Goal: Navigation & Orientation: Understand site structure

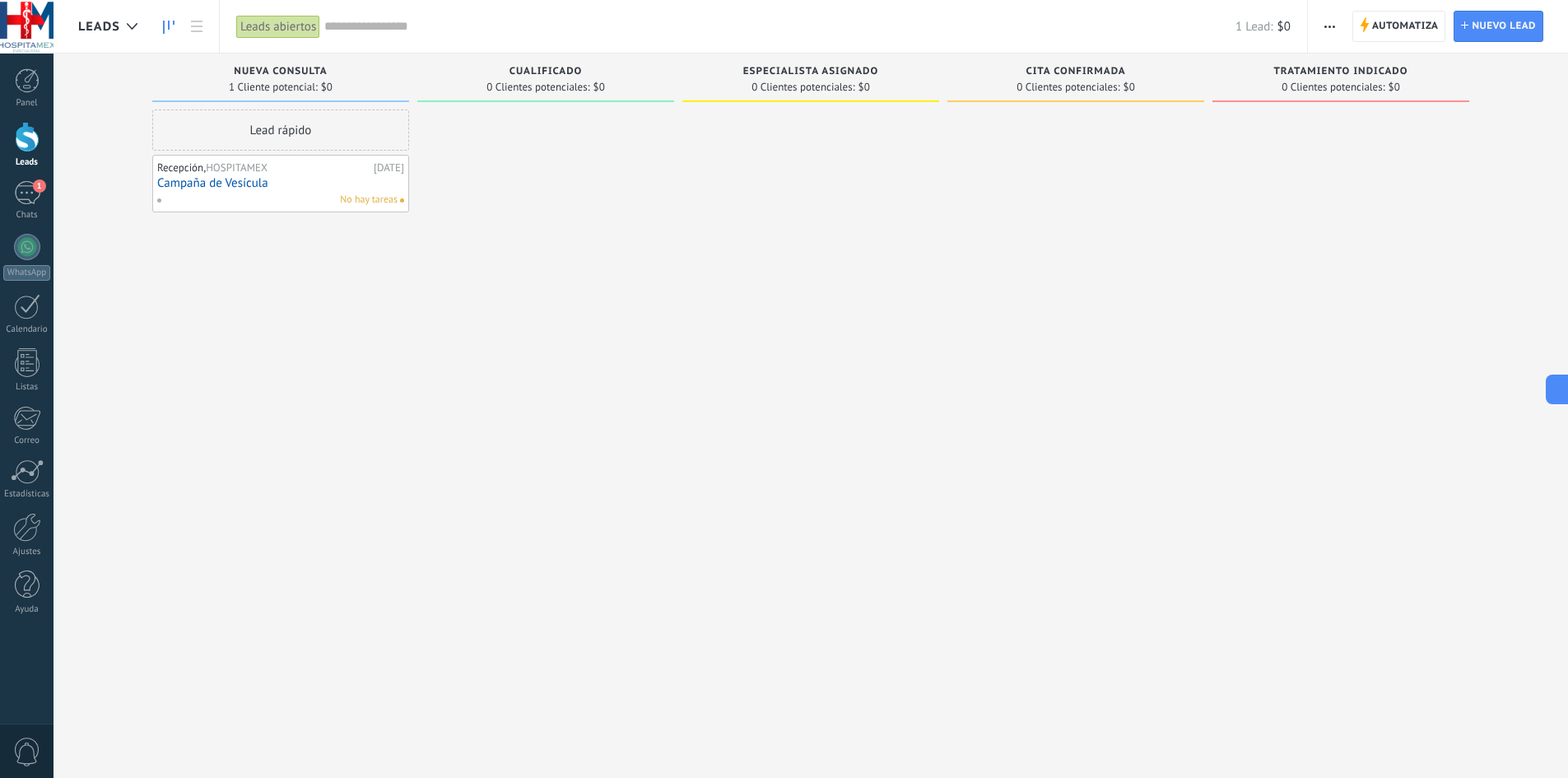
scroll to position [1967, 0]
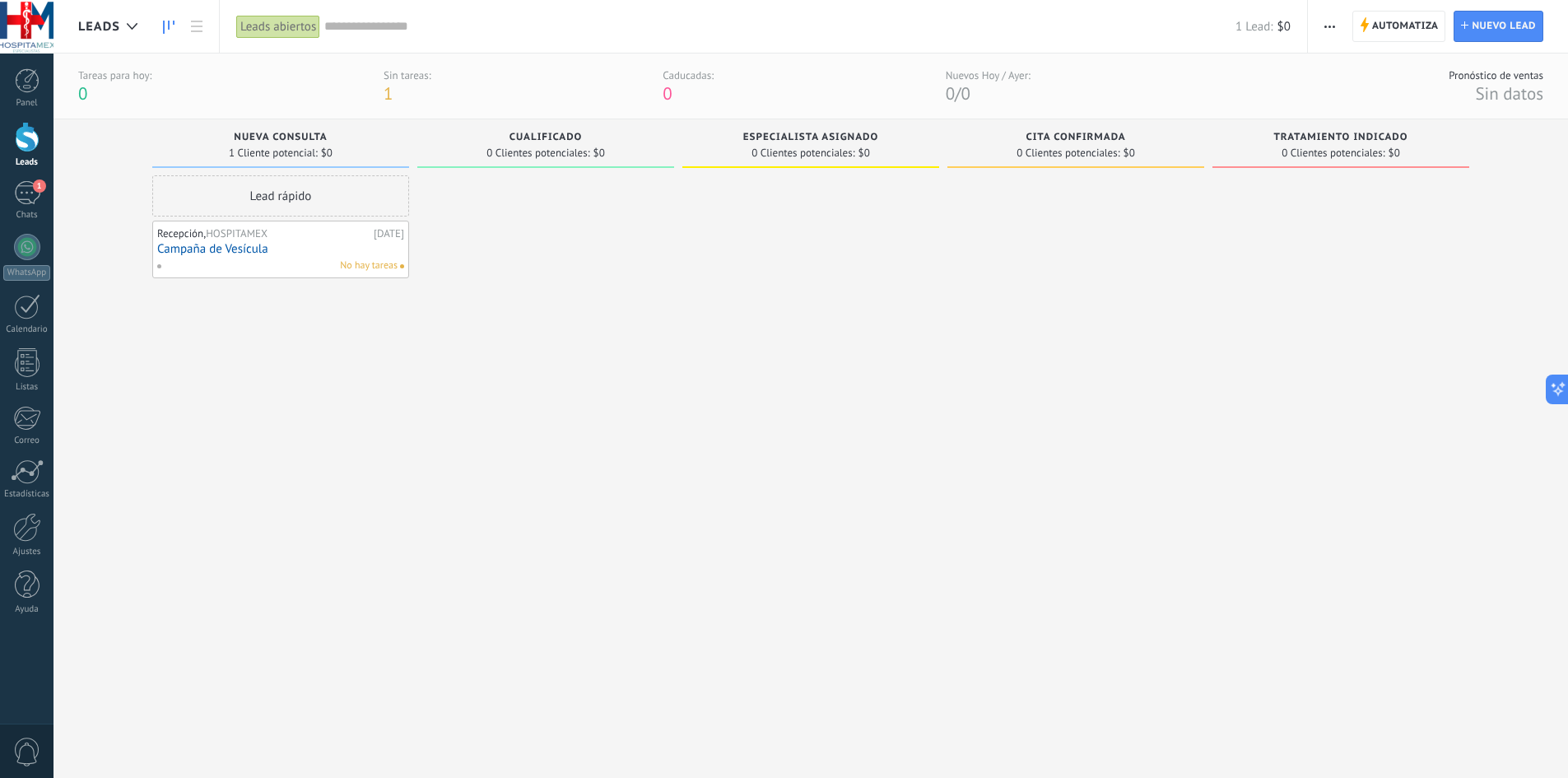
click at [272, 247] on link "Campaña de Vesícula" at bounding box center [280, 249] width 246 height 14
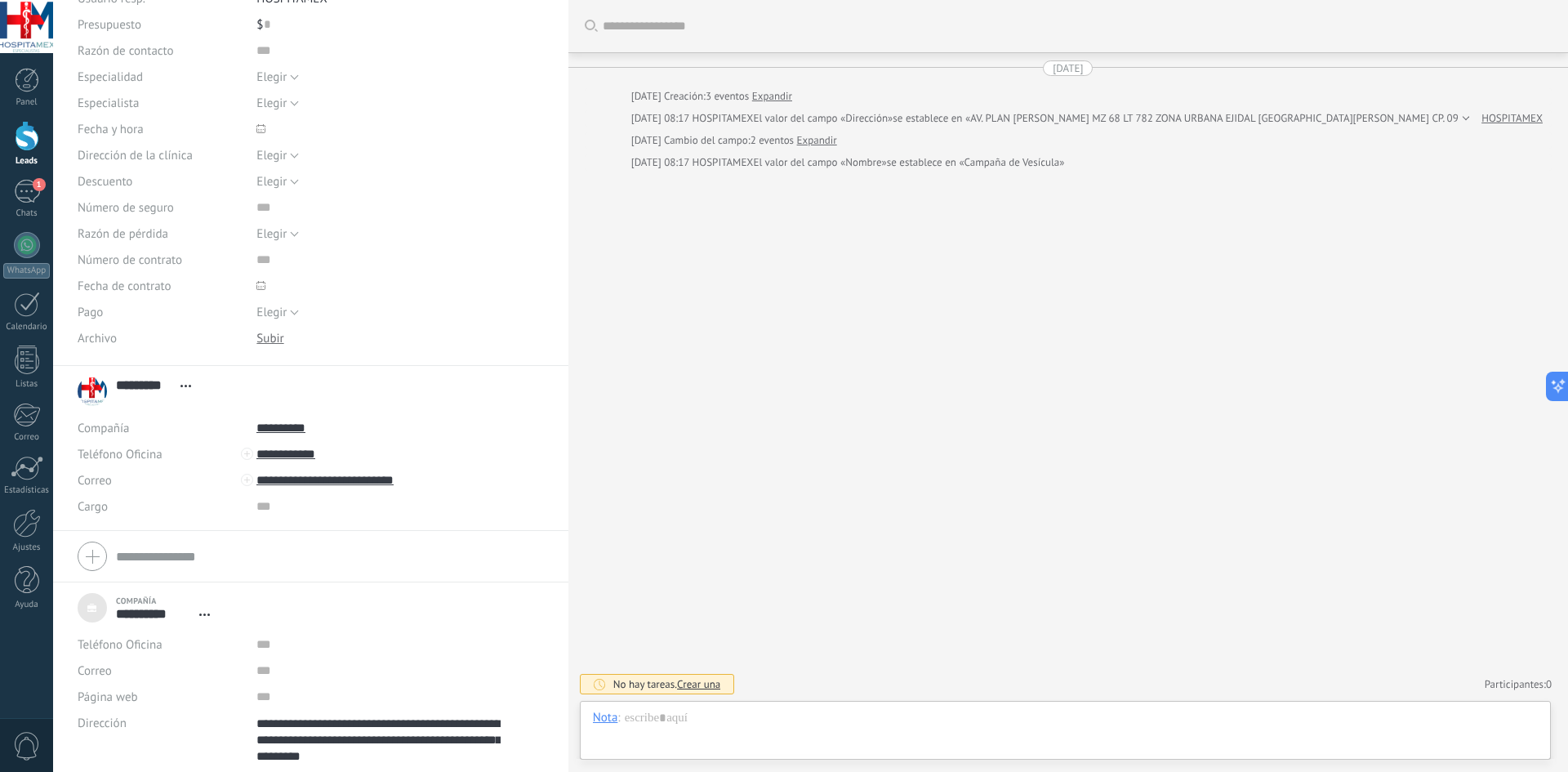
scroll to position [181, 0]
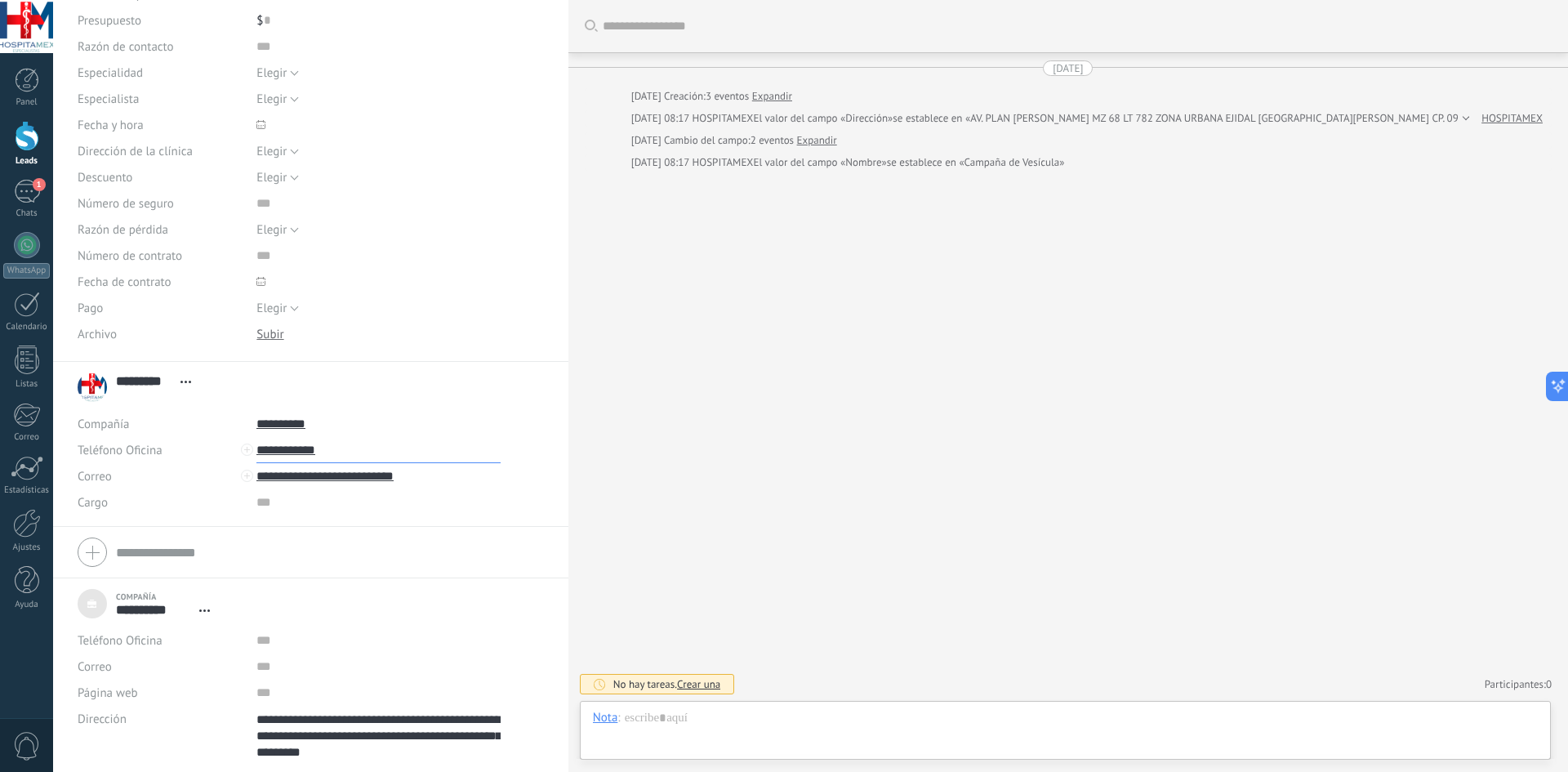
drag, startPoint x: 330, startPoint y: 453, endPoint x: 269, endPoint y: 455, distance: 61.0
click at [270, 455] on input "**********" at bounding box center [378, 449] width 245 height 26
type input "**********"
click at [264, 648] on input "text" at bounding box center [378, 640] width 245 height 26
click at [117, 664] on div "Correo E-mail priv. Otro e-mail [GEOGRAPHIC_DATA]" at bounding box center [161, 666] width 167 height 26
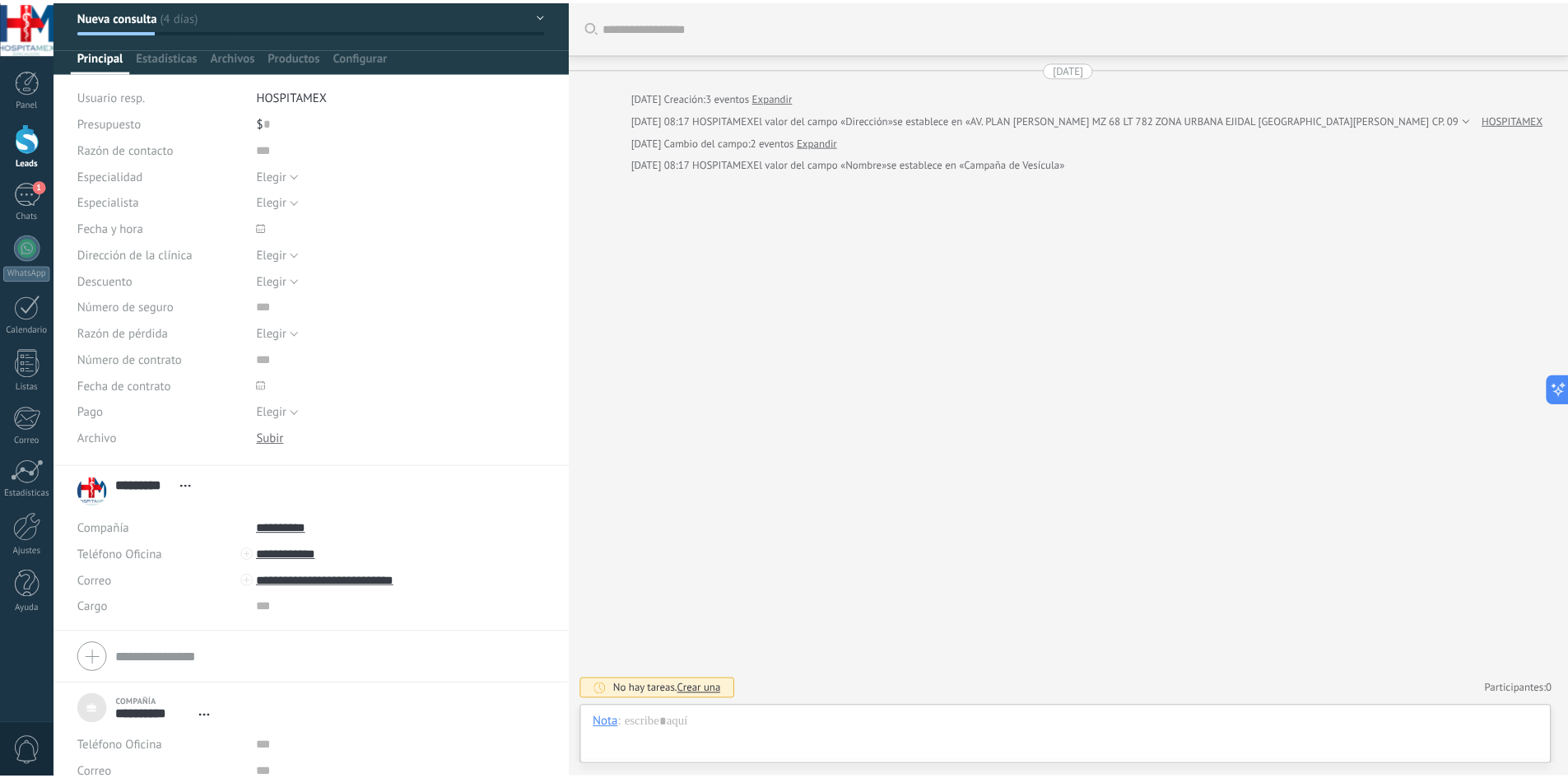
scroll to position [0, 0]
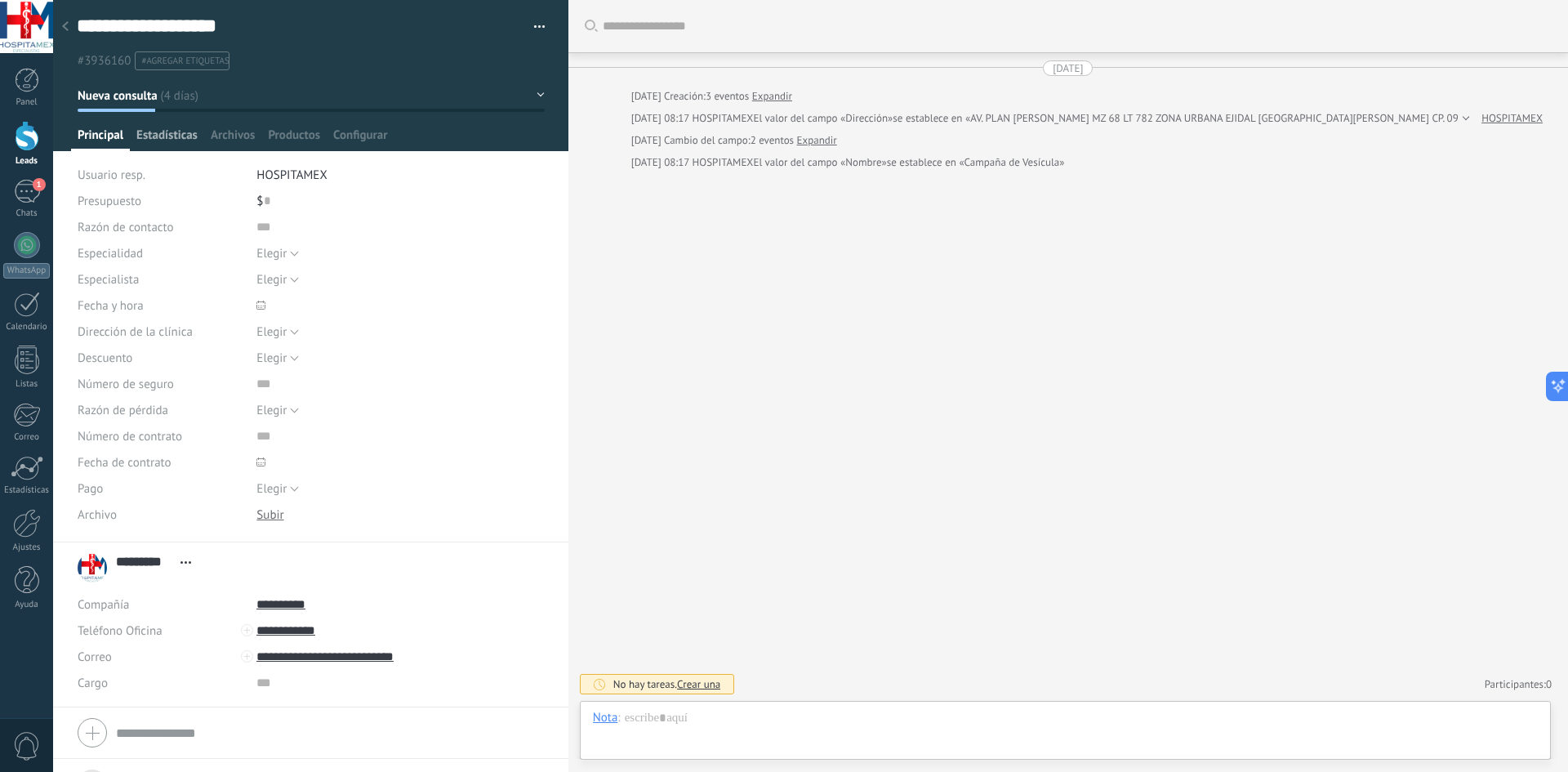
click at [166, 140] on span "Estadísticas" at bounding box center [167, 139] width 61 height 24
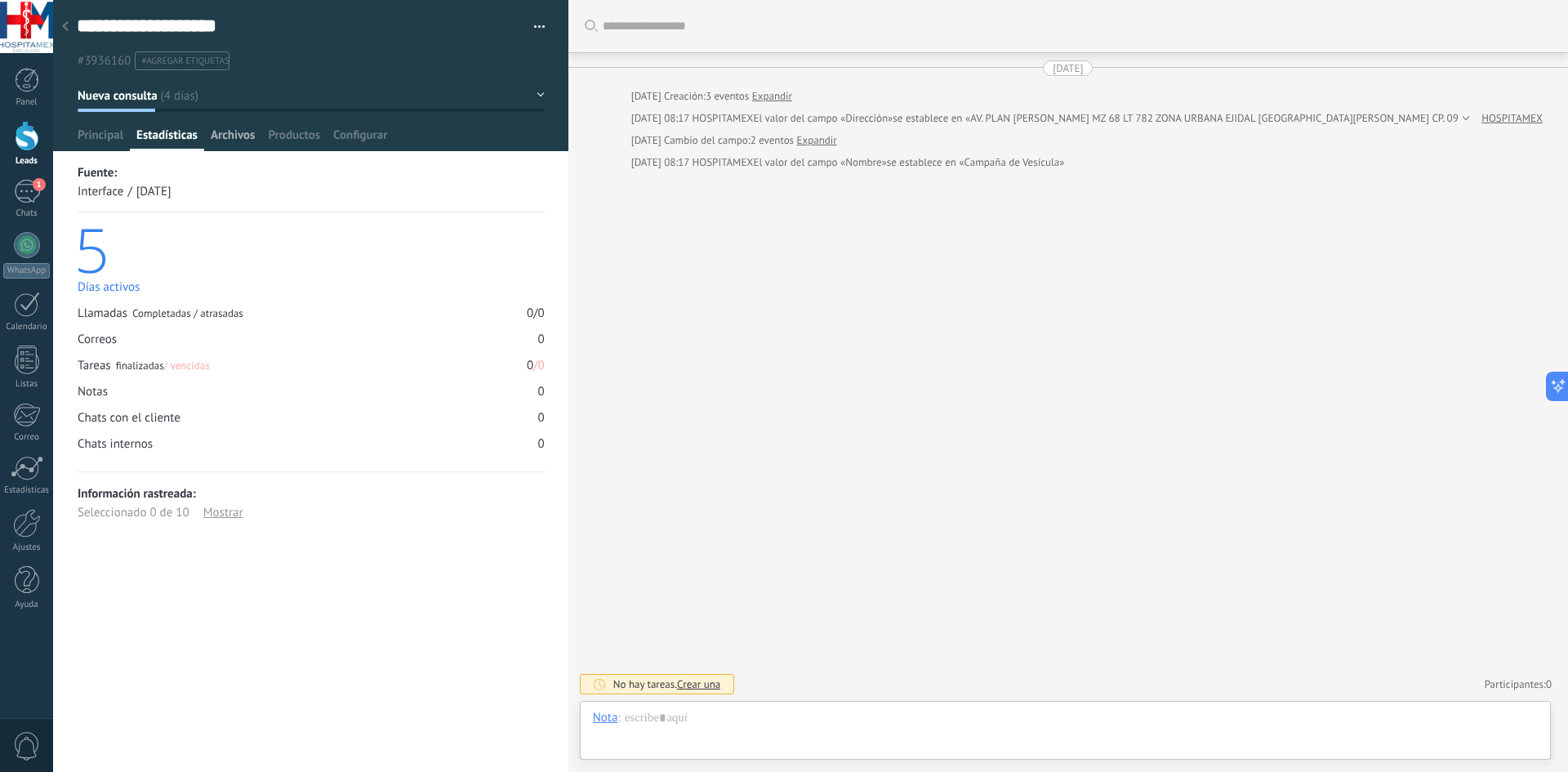
click at [227, 135] on span "Archivos" at bounding box center [233, 139] width 44 height 24
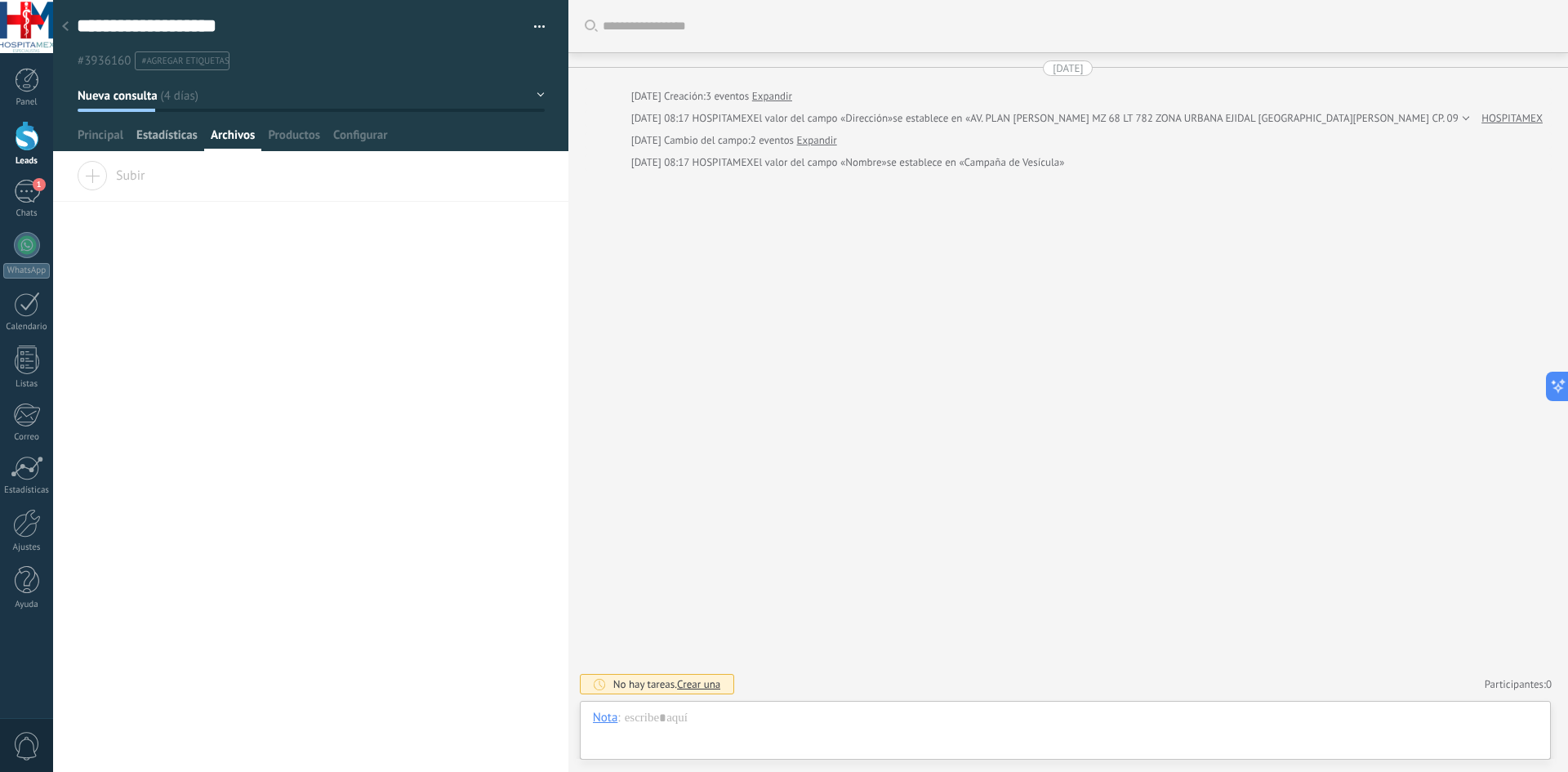
click at [137, 144] on span "Estadísticas" at bounding box center [167, 139] width 61 height 24
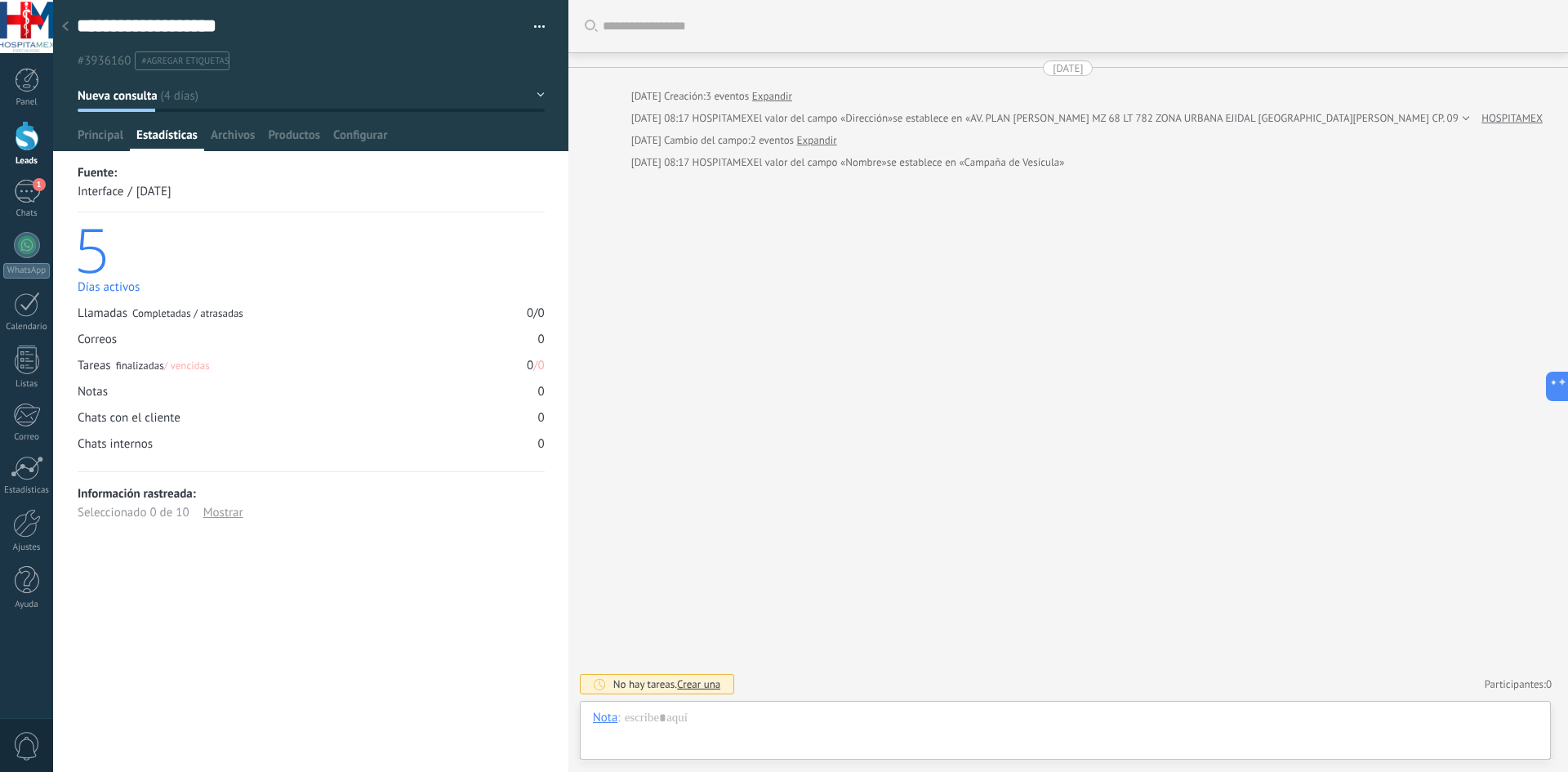
click at [221, 125] on div at bounding box center [311, 75] width 516 height 152
click at [254, 130] on span "Archivos" at bounding box center [233, 139] width 44 height 24
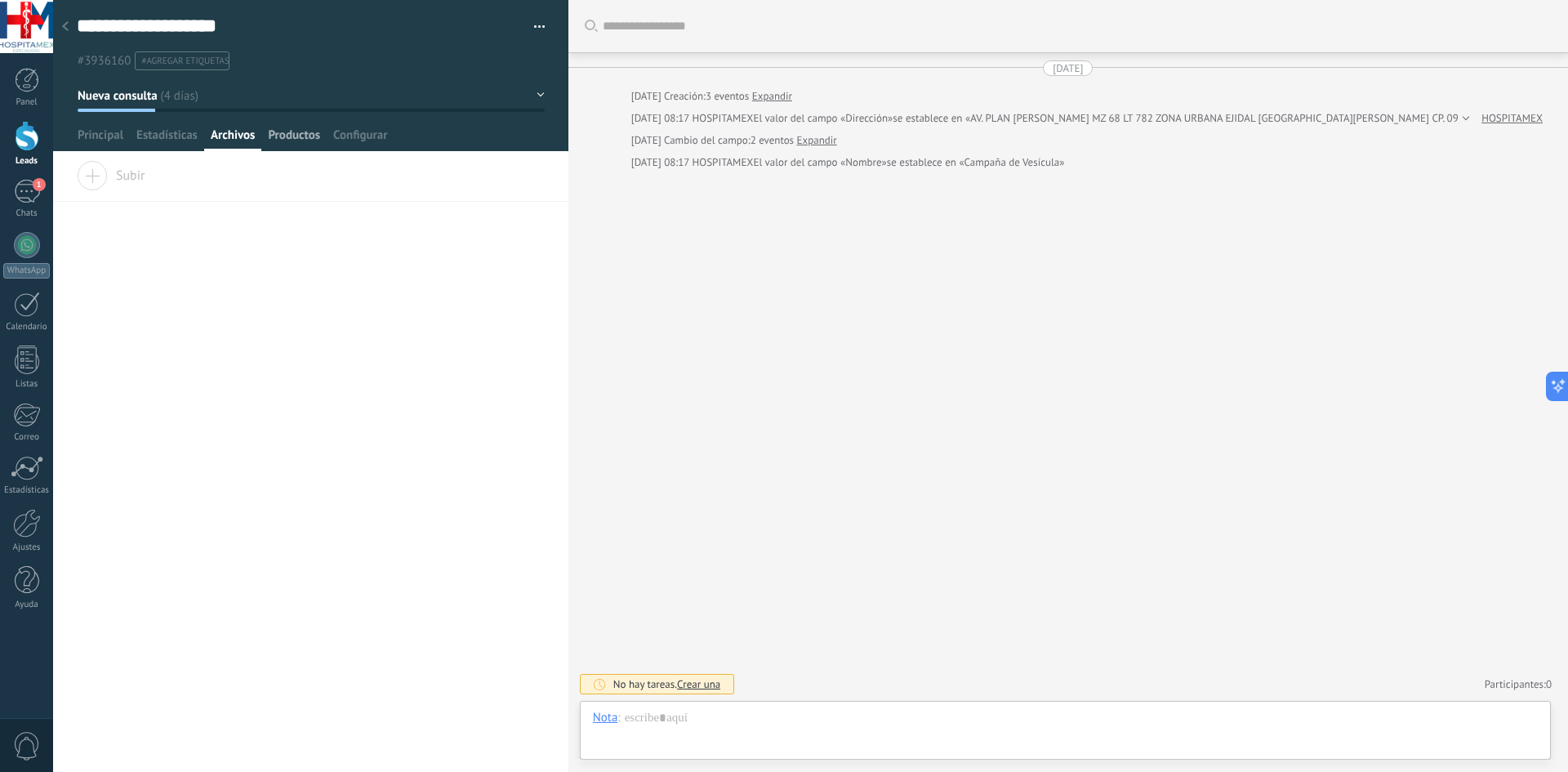
click at [303, 144] on span "Productos" at bounding box center [293, 139] width 52 height 24
click at [361, 141] on span "Configurar" at bounding box center [360, 139] width 54 height 24
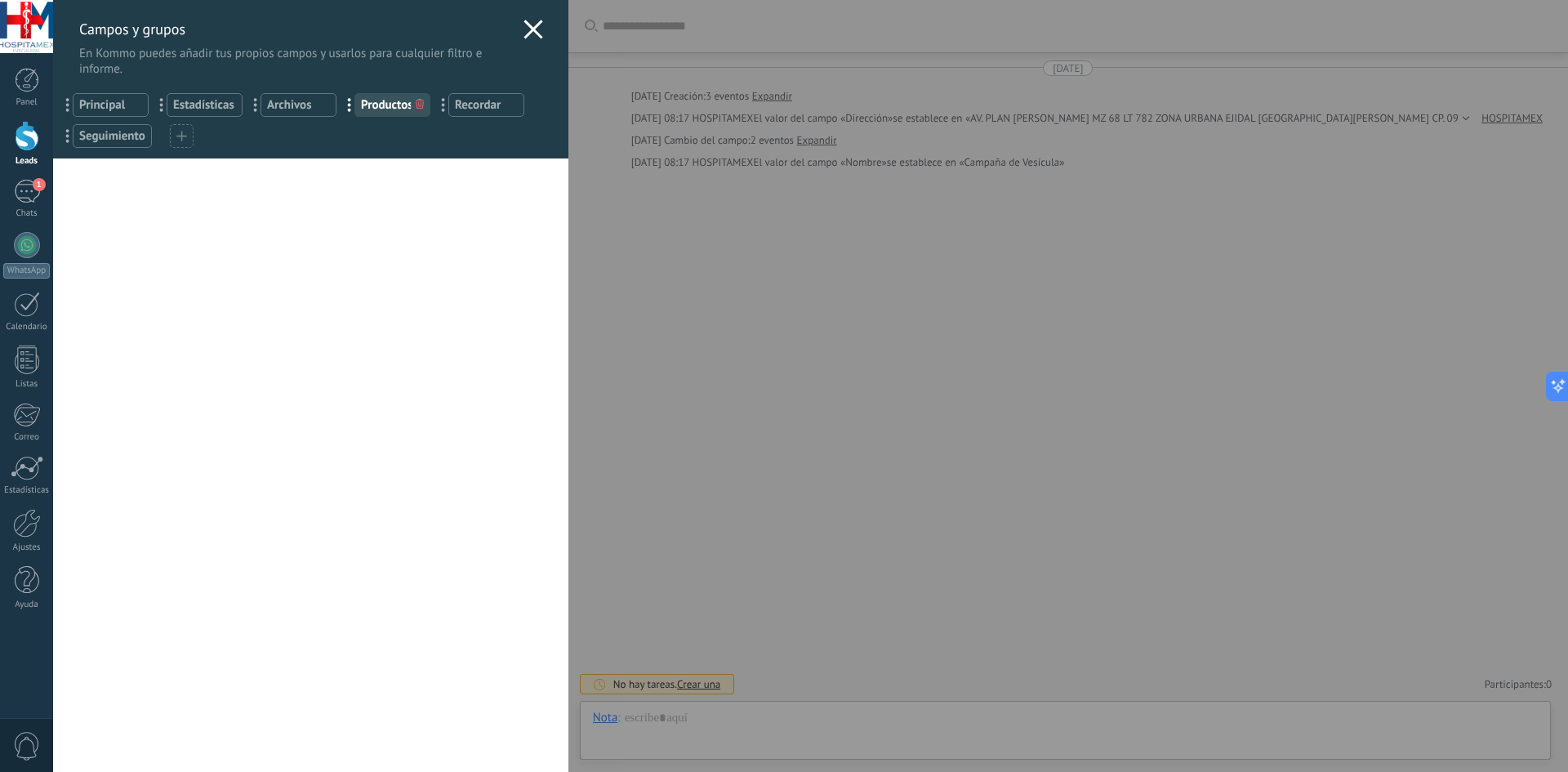
click at [528, 22] on icon at bounding box center [533, 29] width 19 height 19
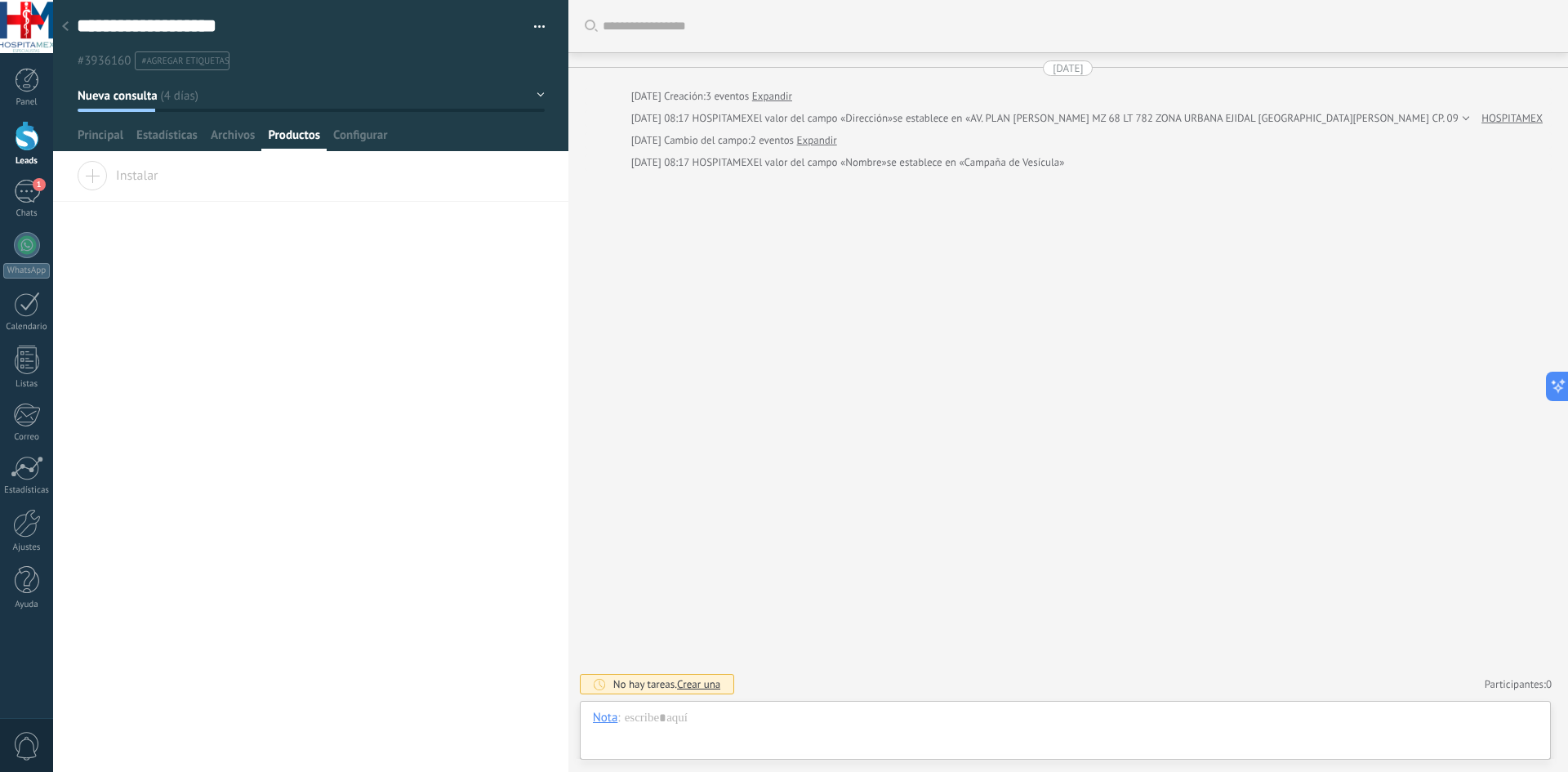
click at [33, 140] on div at bounding box center [27, 136] width 25 height 30
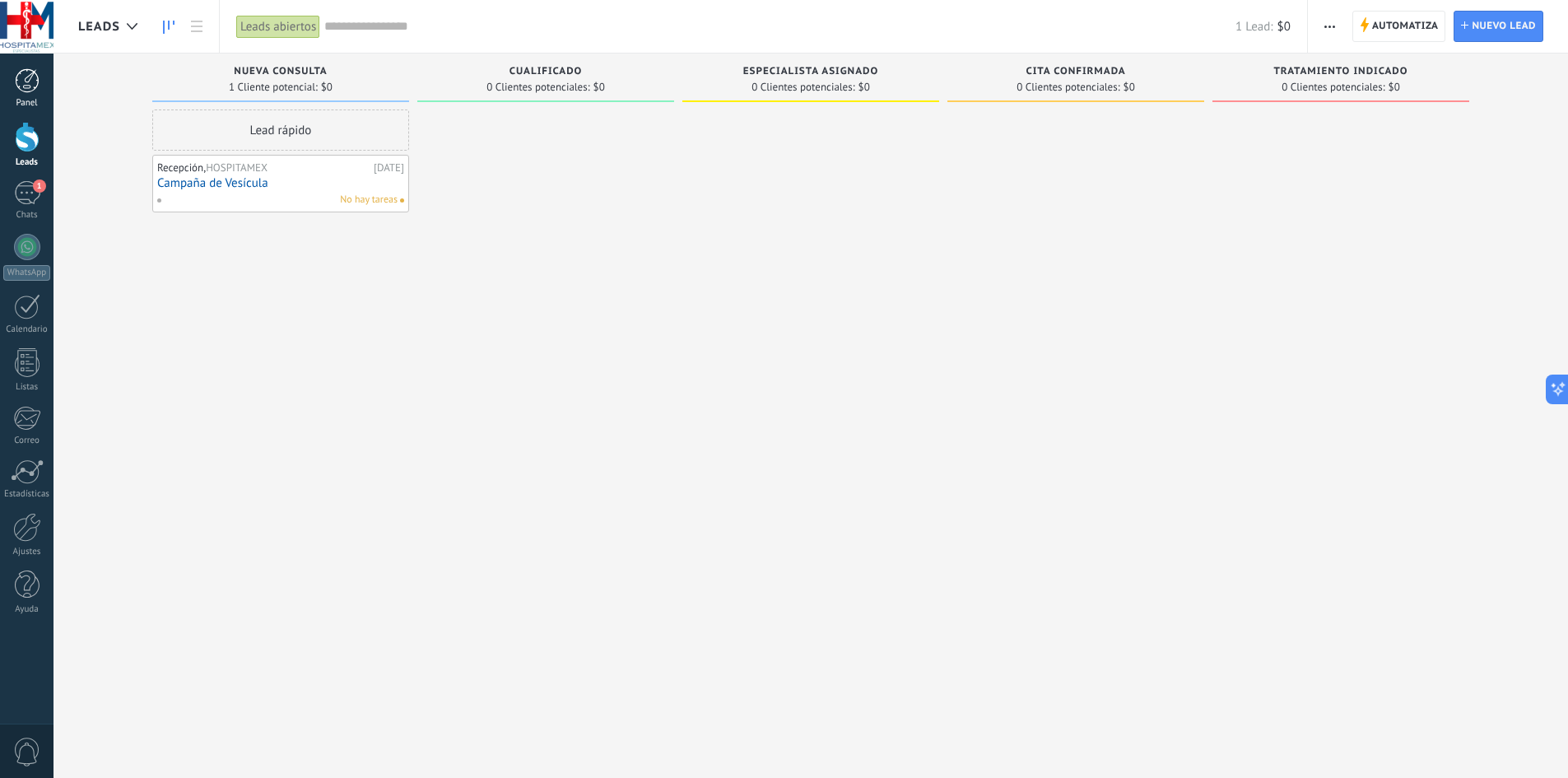
click at [40, 93] on link "Panel" at bounding box center [27, 88] width 54 height 40
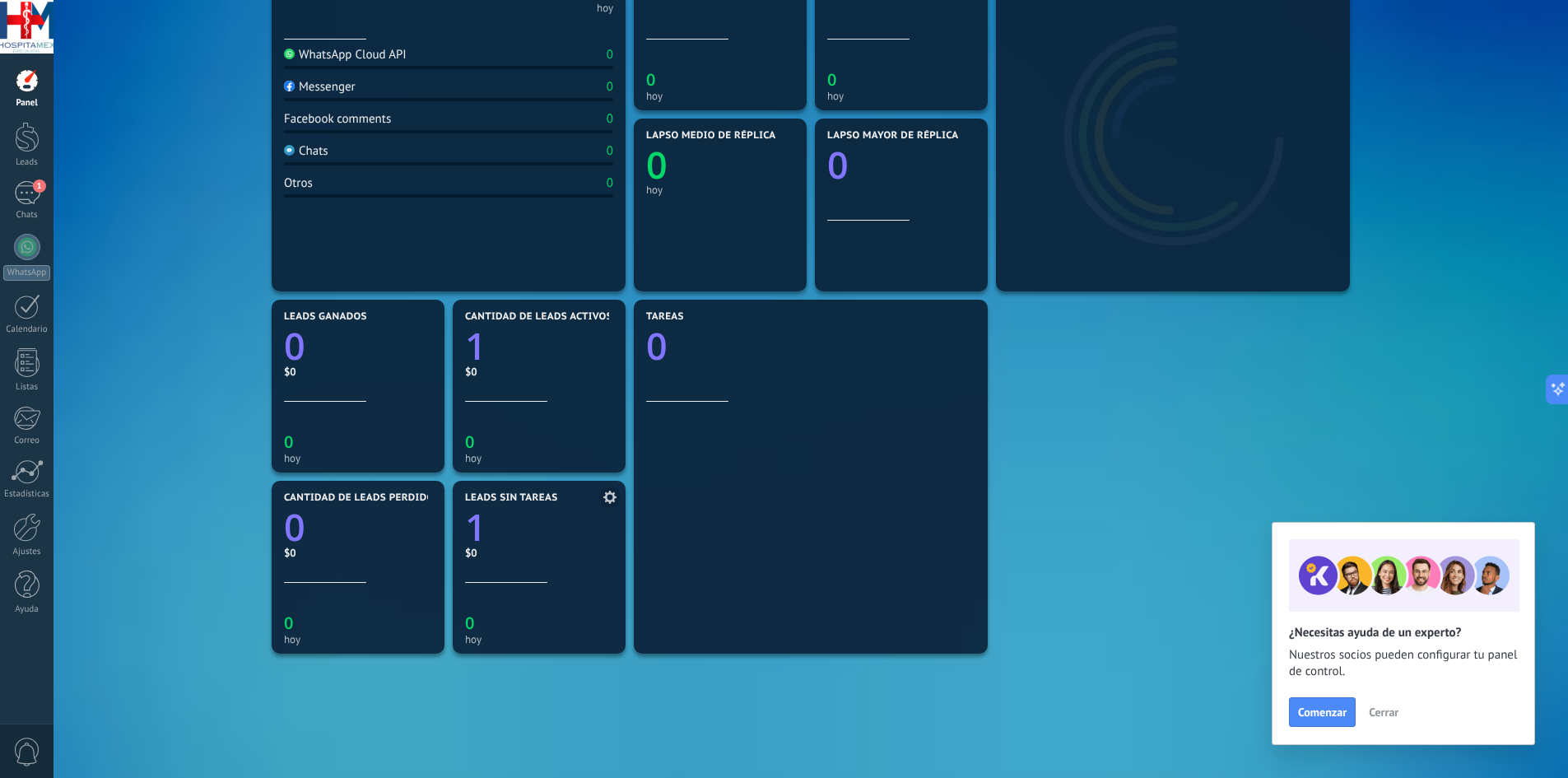
scroll to position [247, 0]
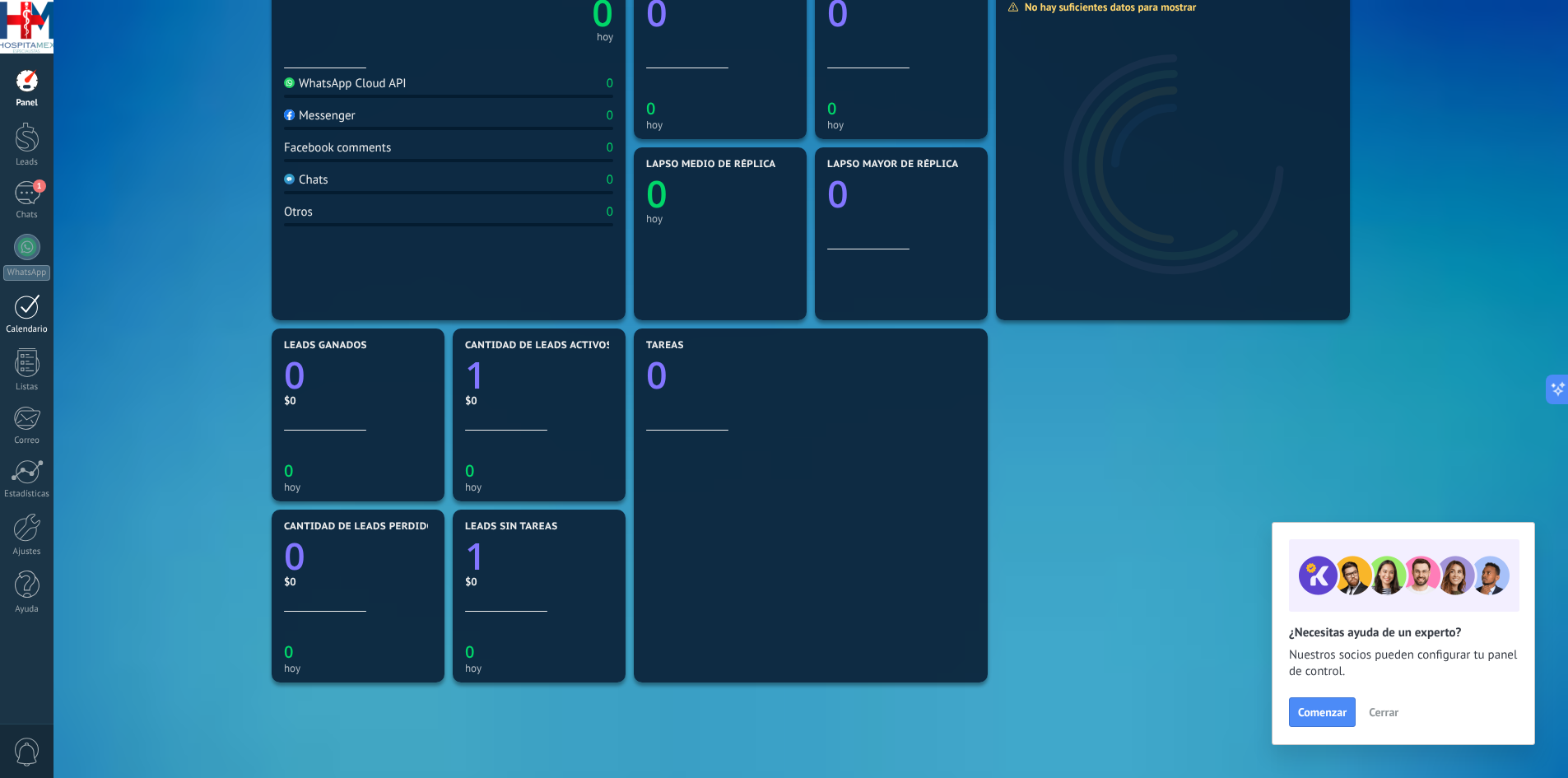
click at [26, 326] on div "Calendario" at bounding box center [27, 330] width 47 height 11
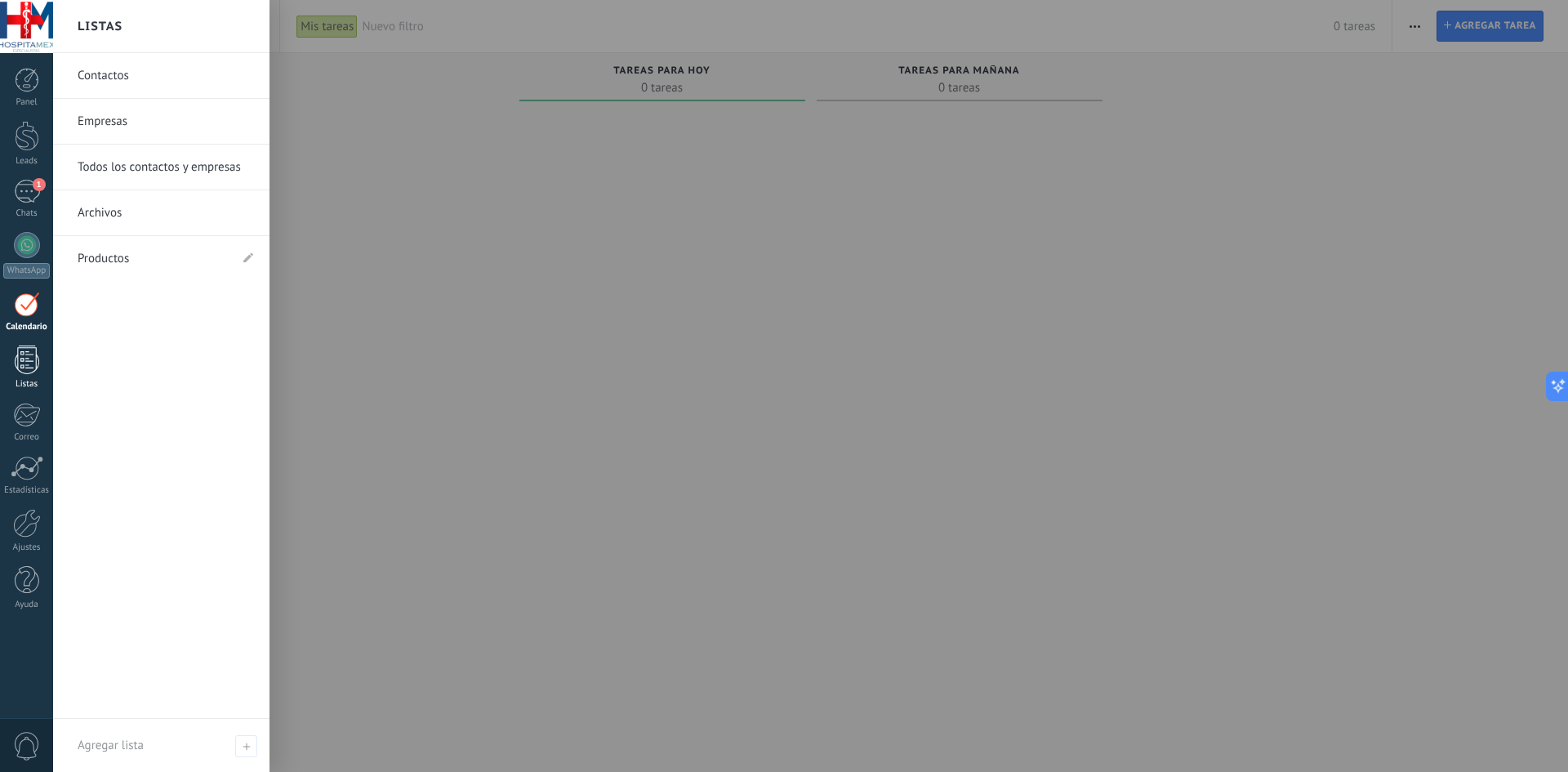
click at [29, 364] on div at bounding box center [27, 360] width 25 height 28
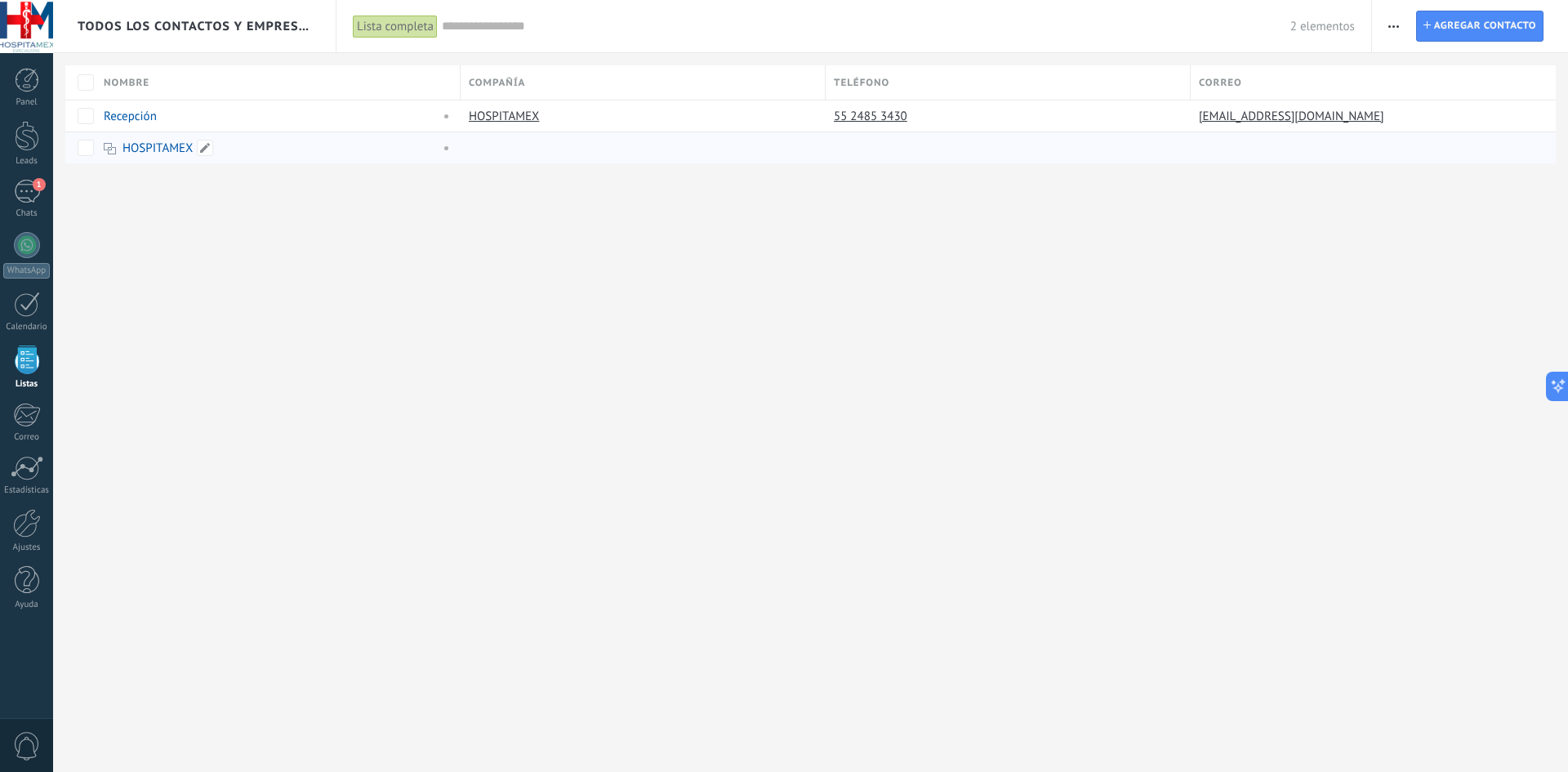
click at [135, 145] on link "HOSPITAMEX" at bounding box center [157, 149] width 70 height 16
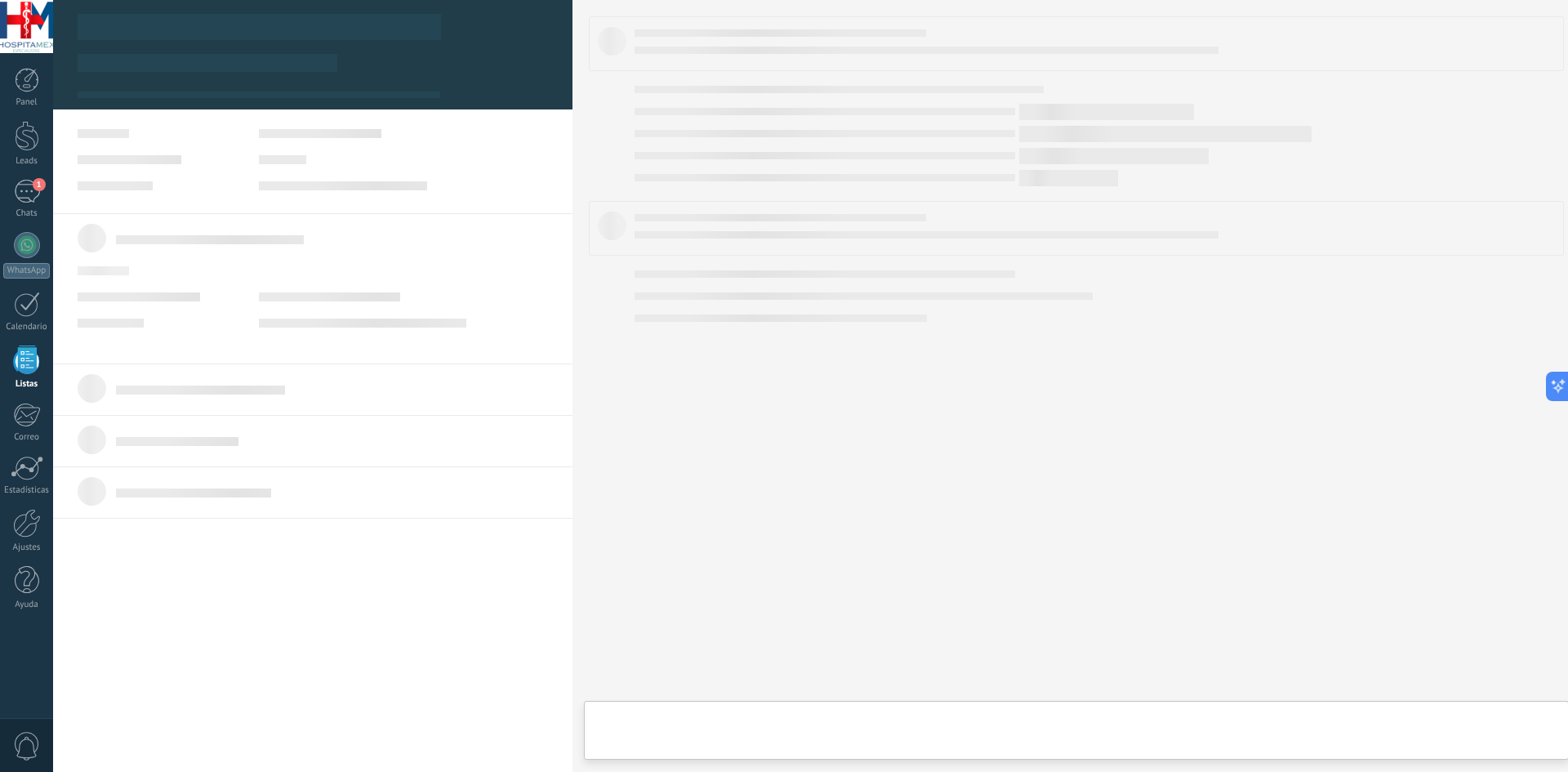
type textarea "**********"
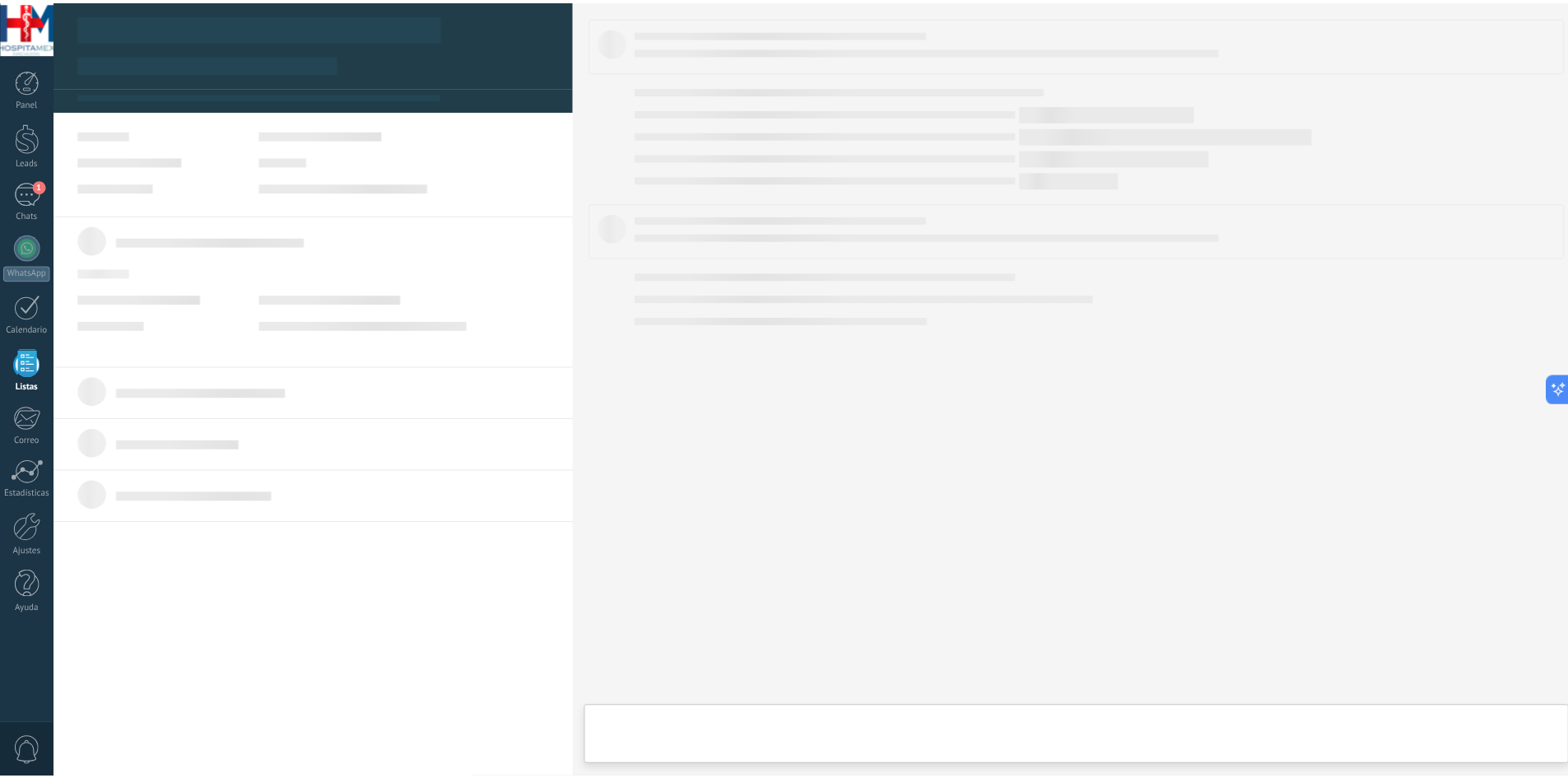
scroll to position [49, 0]
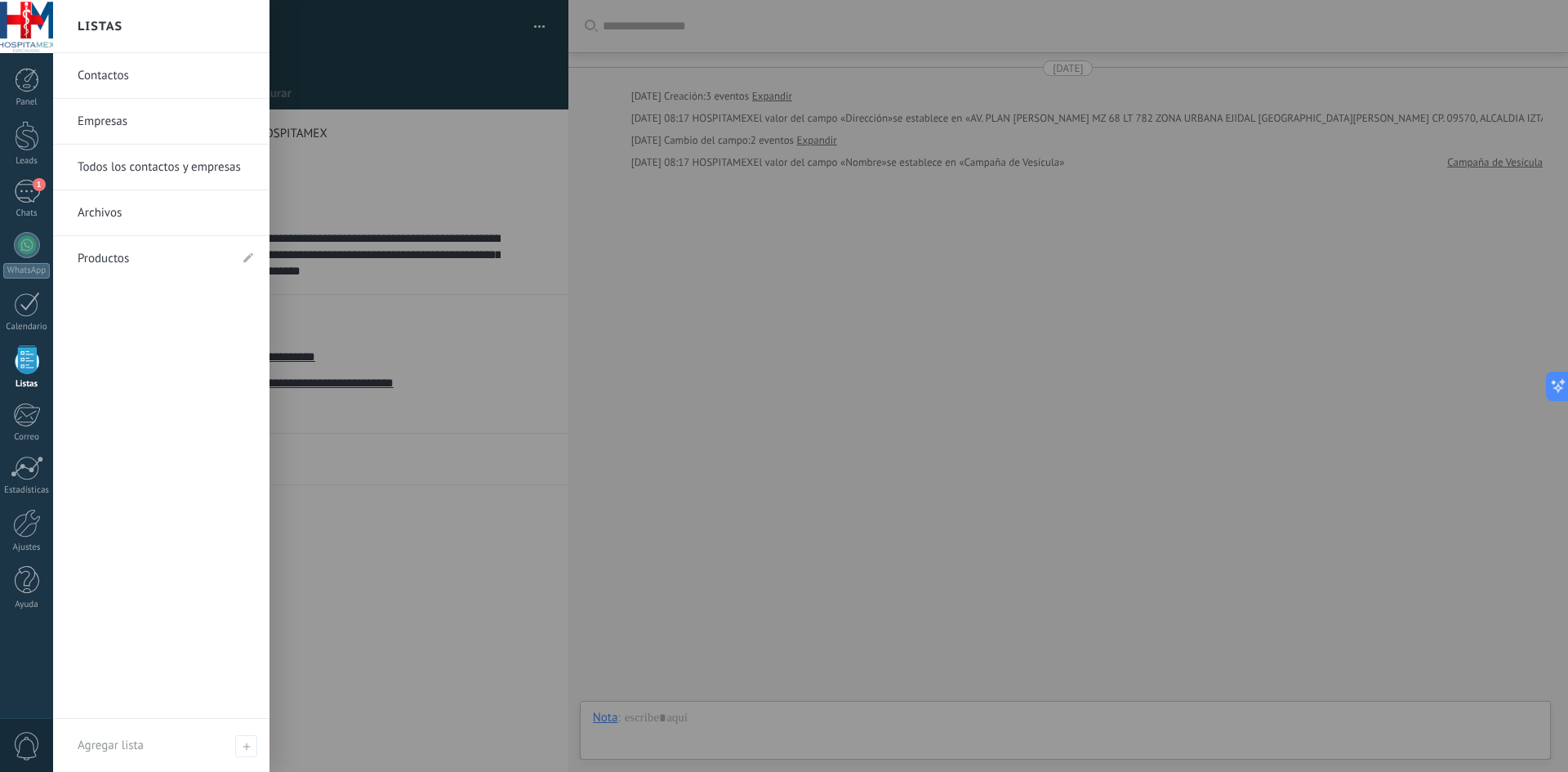
click at [26, 351] on div at bounding box center [27, 360] width 25 height 28
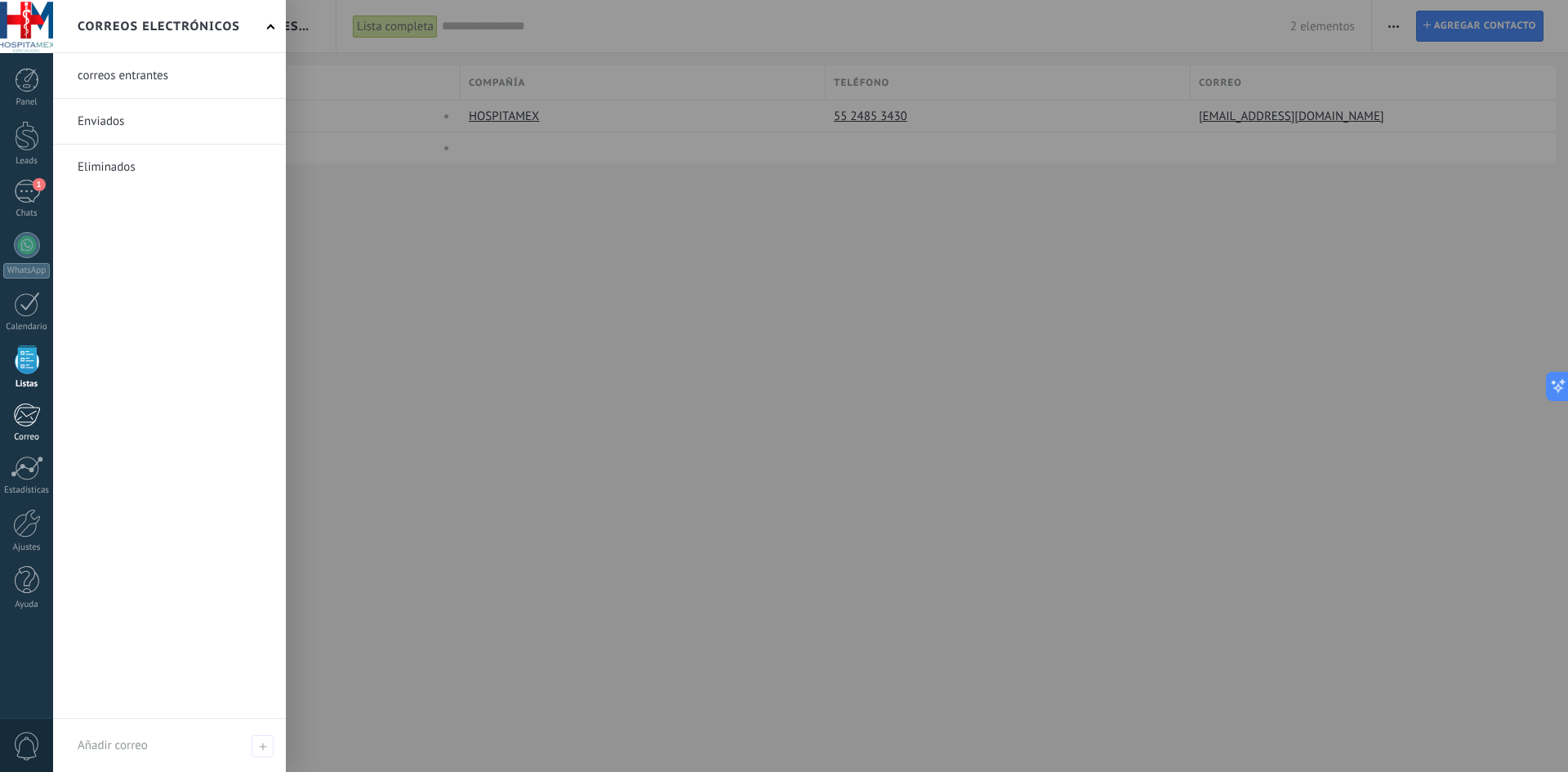
click at [37, 425] on div at bounding box center [27, 415] width 27 height 25
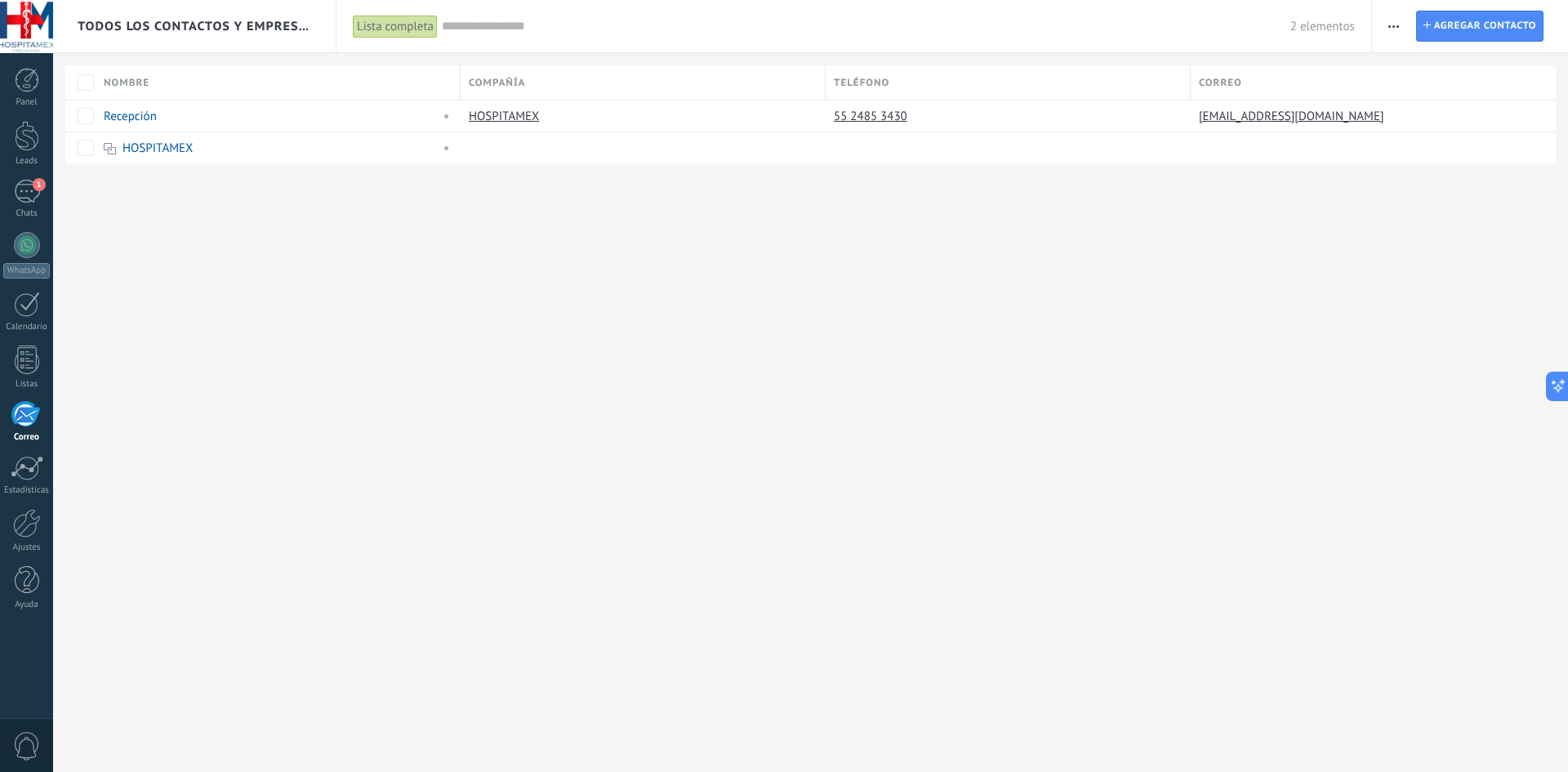
click at [37, 425] on div at bounding box center [27, 415] width 27 height 25
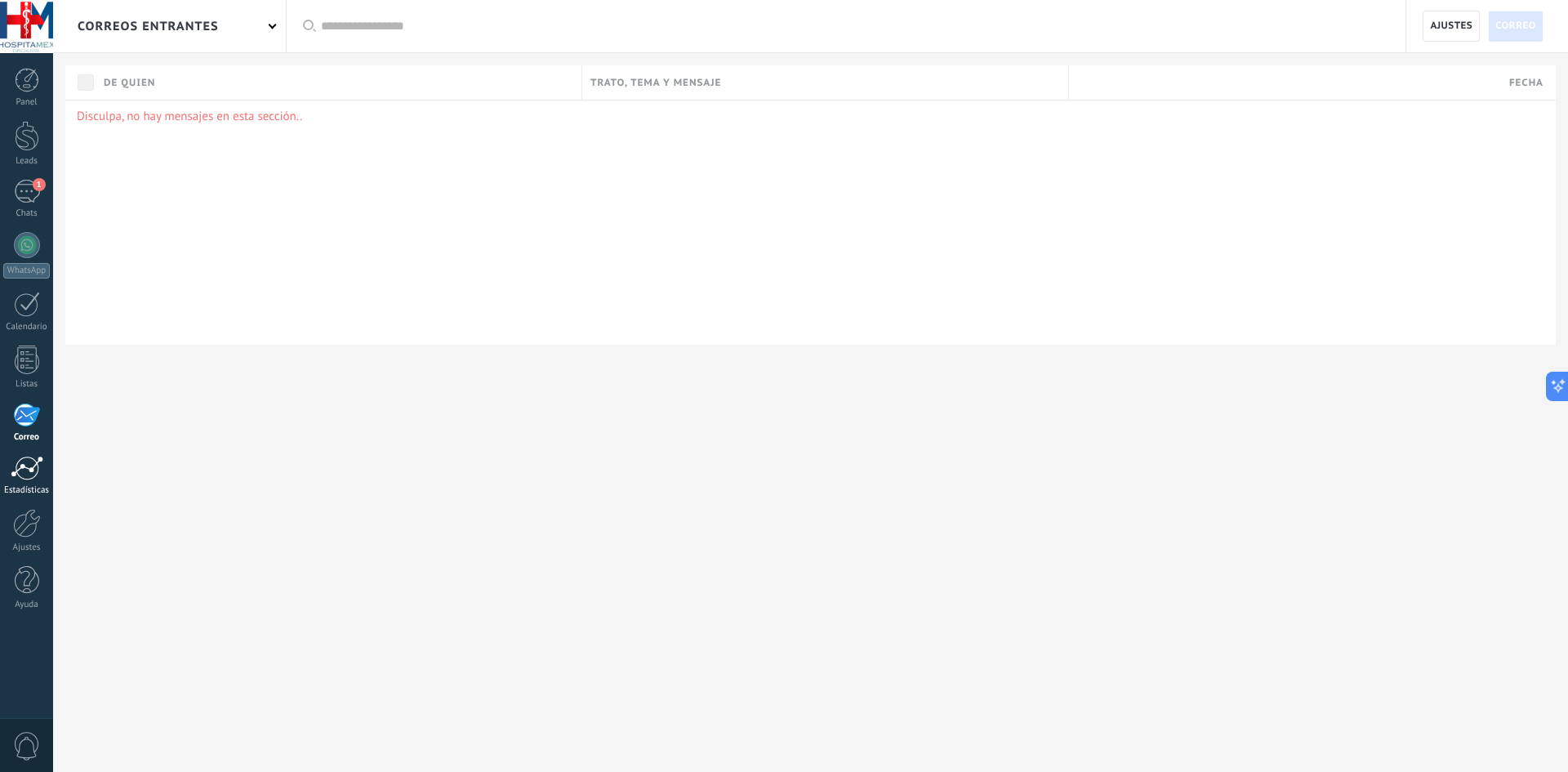
click at [16, 474] on div at bounding box center [27, 468] width 33 height 25
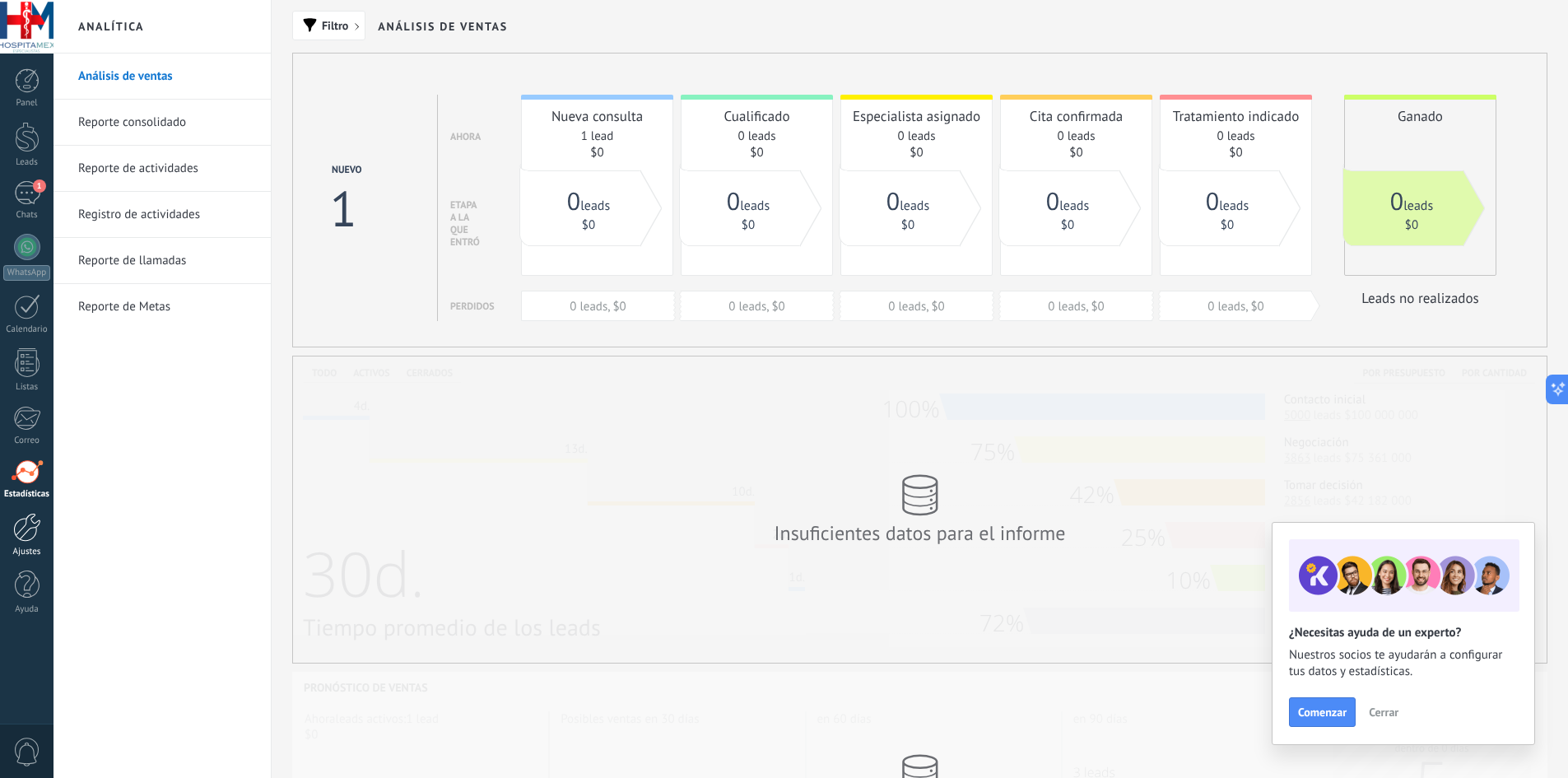
click at [30, 538] on div at bounding box center [27, 527] width 28 height 29
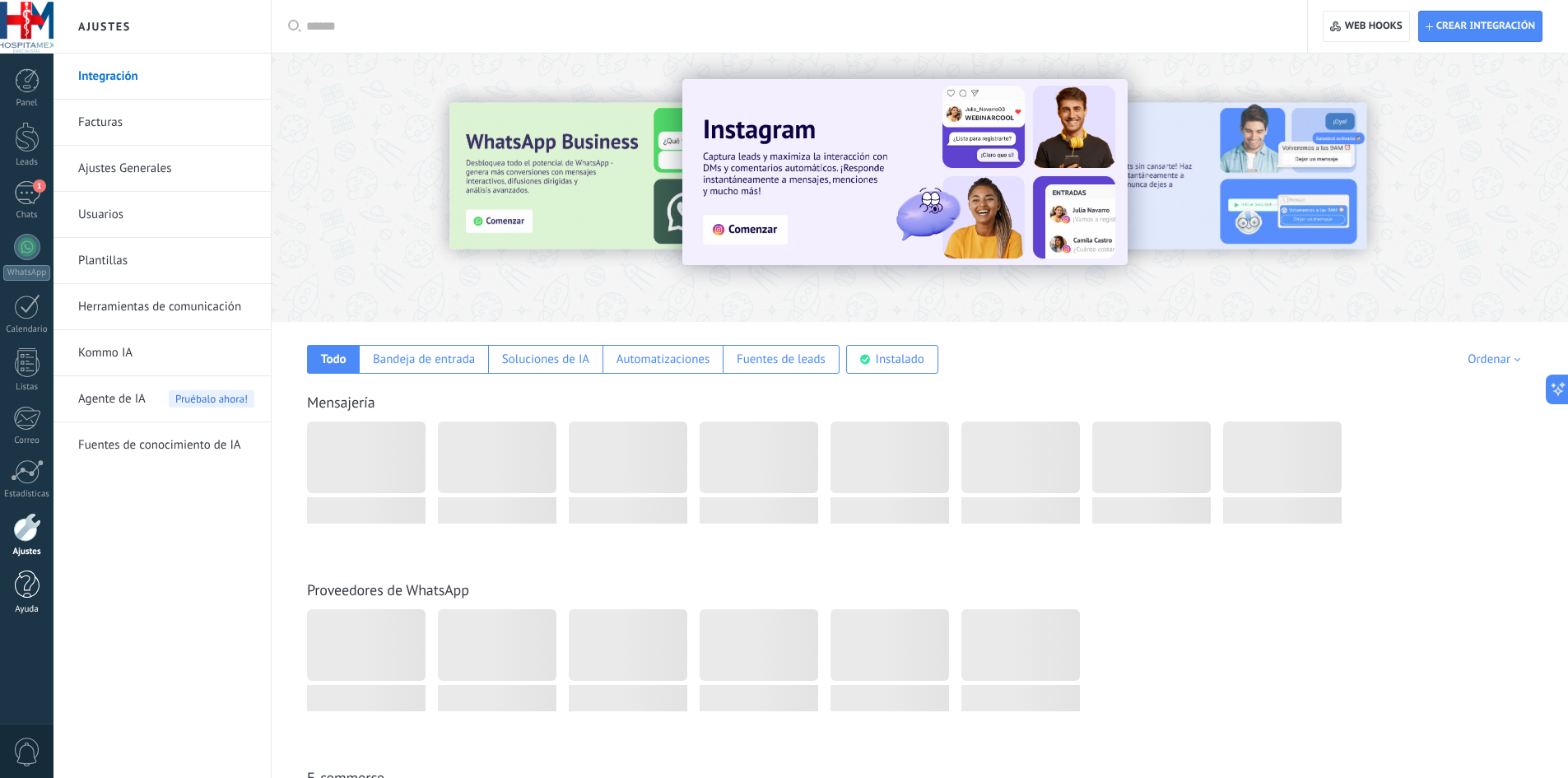
click at [25, 585] on div at bounding box center [28, 585] width 25 height 29
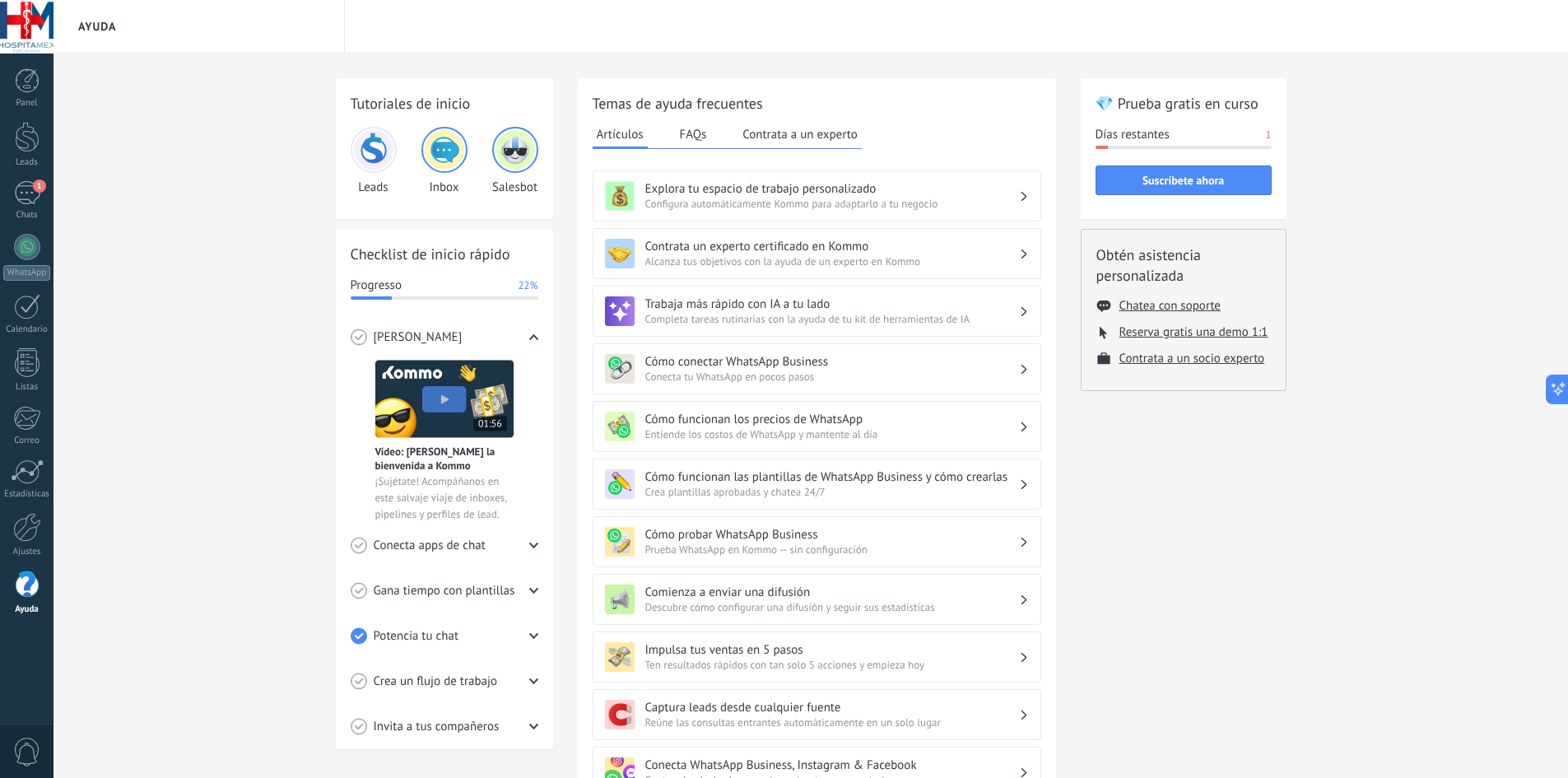
click at [373, 153] on img at bounding box center [373, 150] width 39 height 39
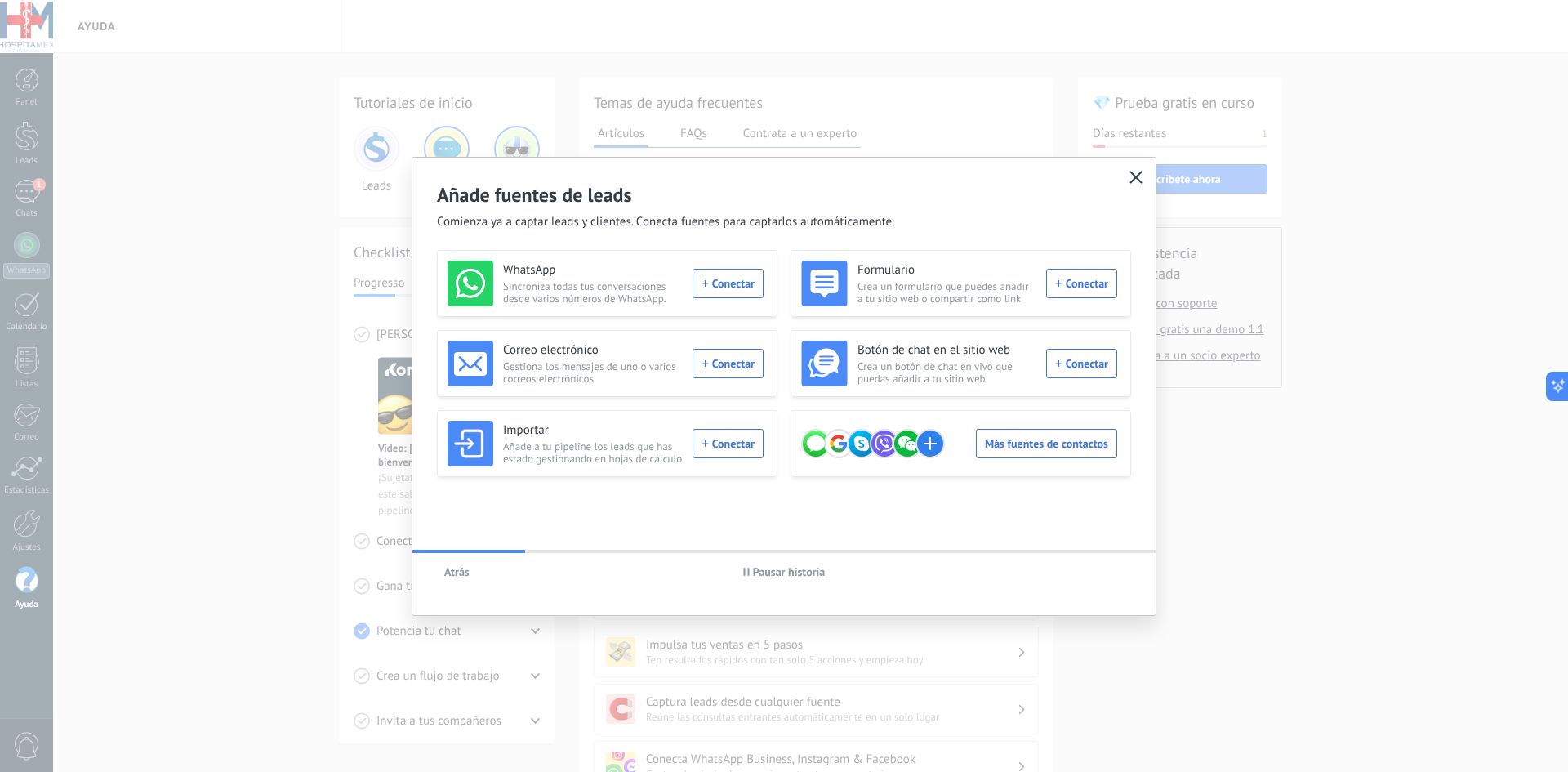
click at [1141, 183] on icon "button" at bounding box center [1136, 177] width 13 height 13
